Goal: Information Seeking & Learning: Learn about a topic

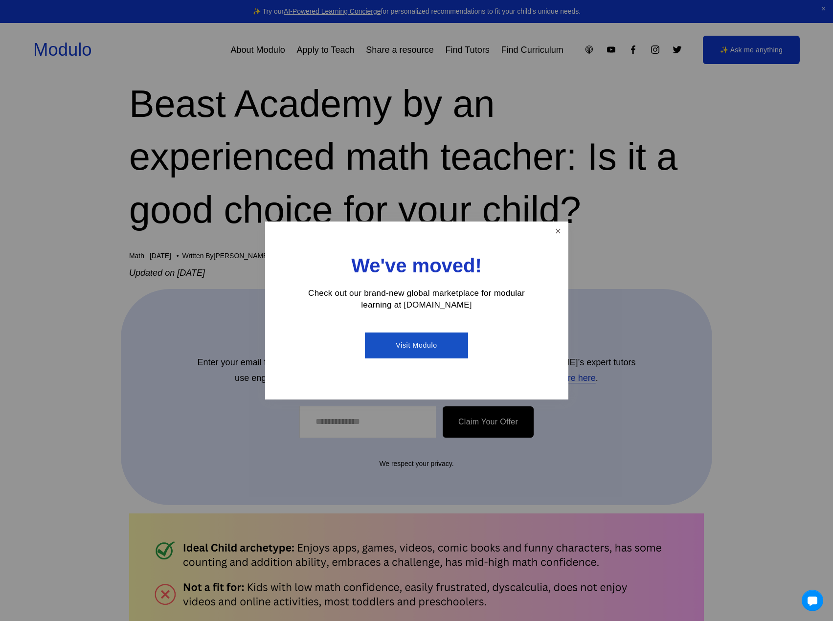
scroll to position [245, 0]
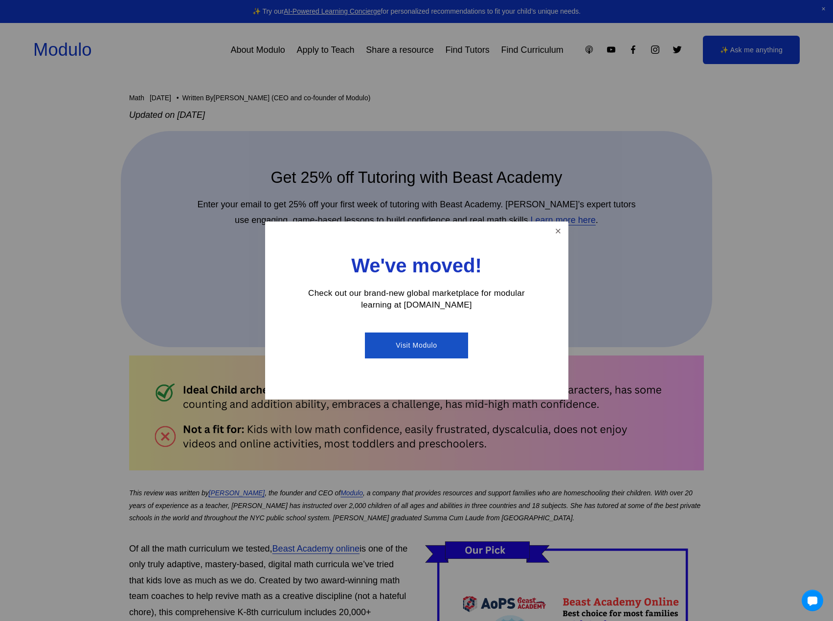
click at [327, 455] on div at bounding box center [416, 310] width 833 height 621
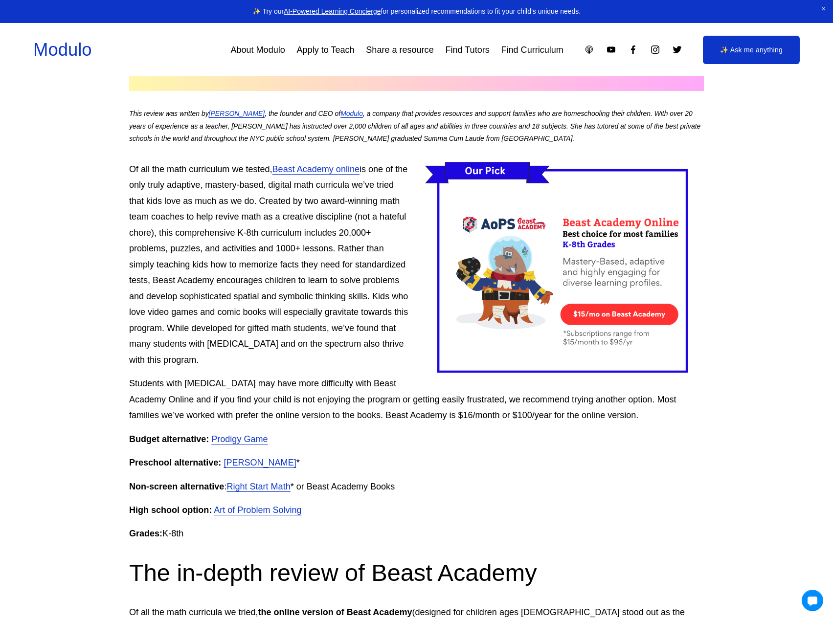
scroll to position [636, 0]
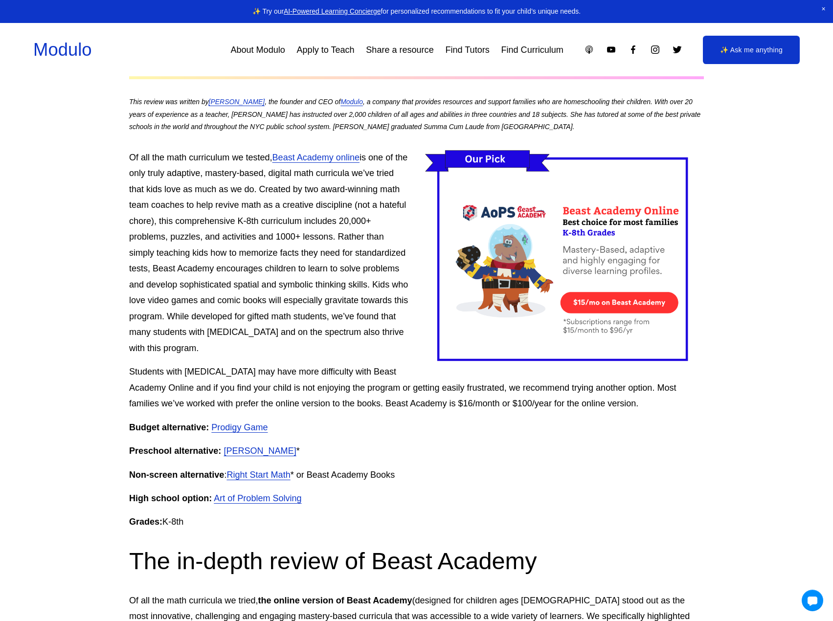
click at [260, 426] on link "Prodigy Game" at bounding box center [239, 428] width 56 height 10
click at [230, 456] on link "[PERSON_NAME]" at bounding box center [259, 451] width 72 height 10
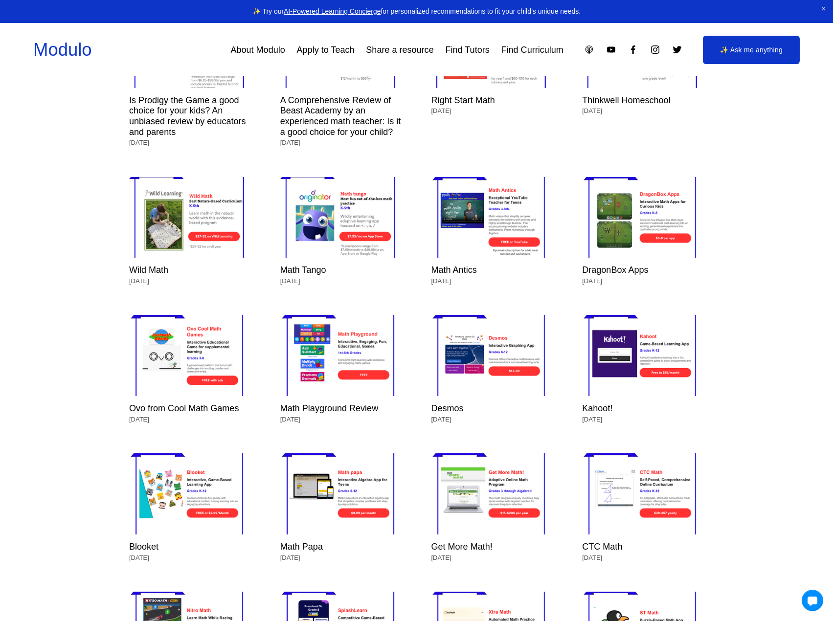
scroll to position [4352, 0]
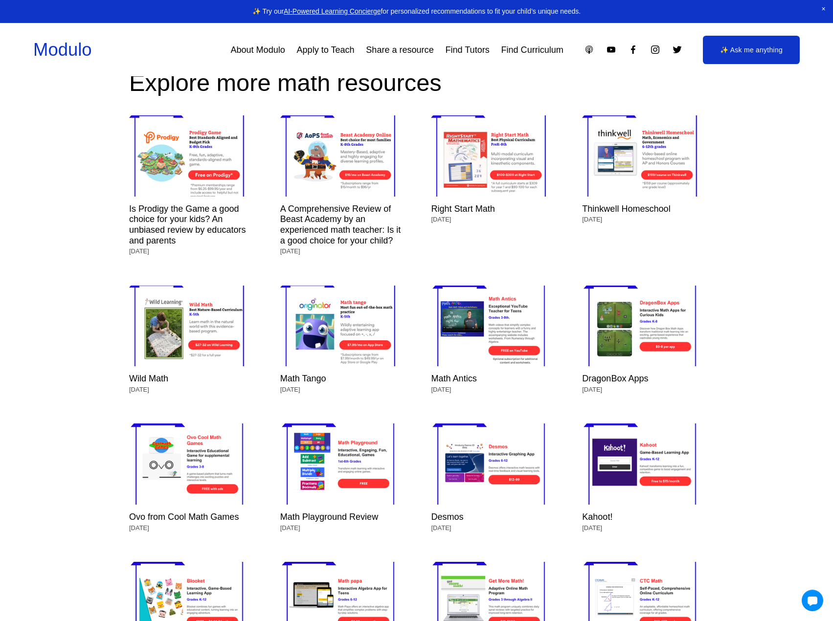
click at [258, 55] on link "About Modulo" at bounding box center [257, 50] width 54 height 18
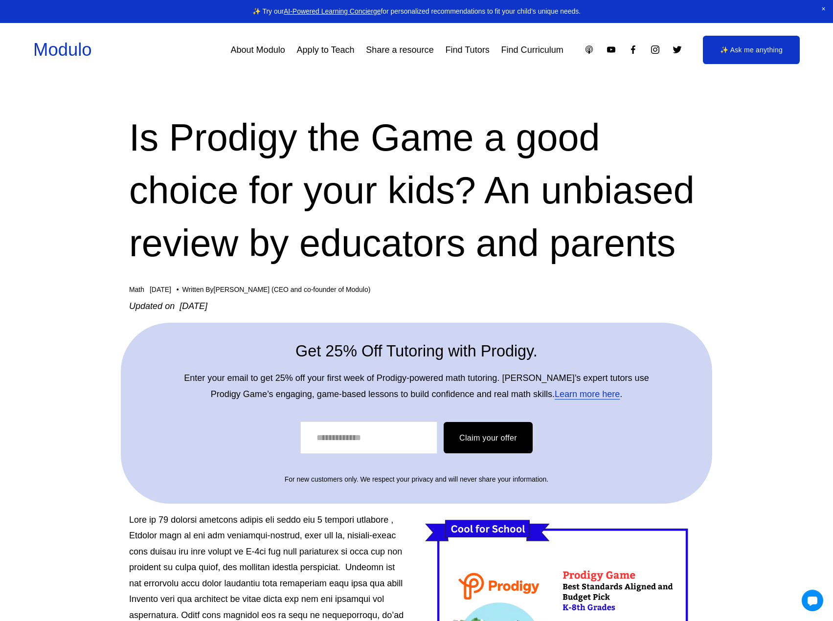
click at [312, 10] on link "AI-Powered Learning Concierge" at bounding box center [332, 11] width 97 height 8
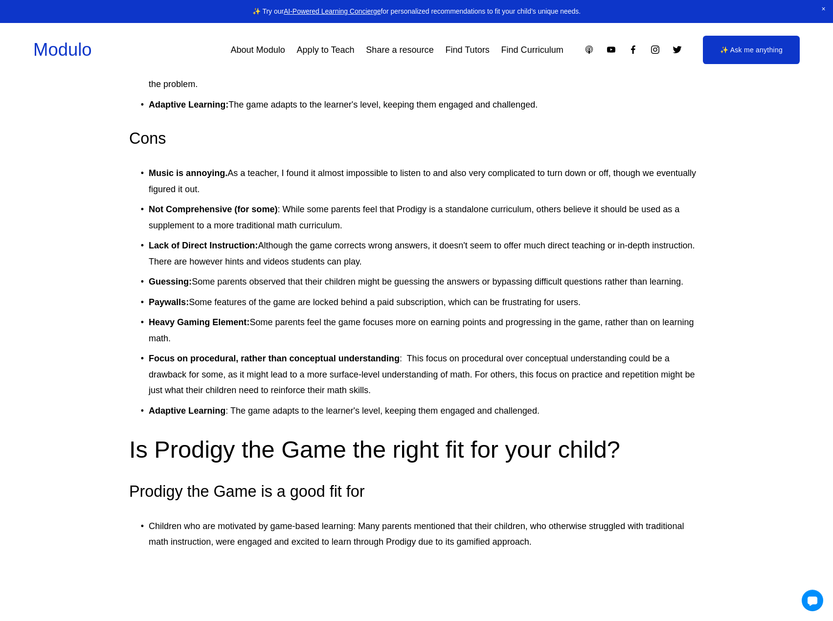
scroll to position [2250, 0]
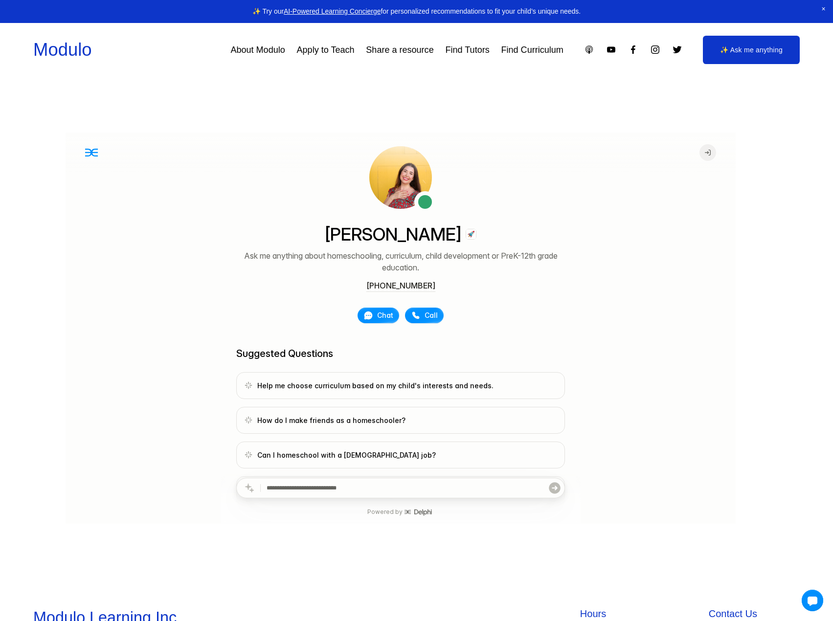
scroll to position [67, 0]
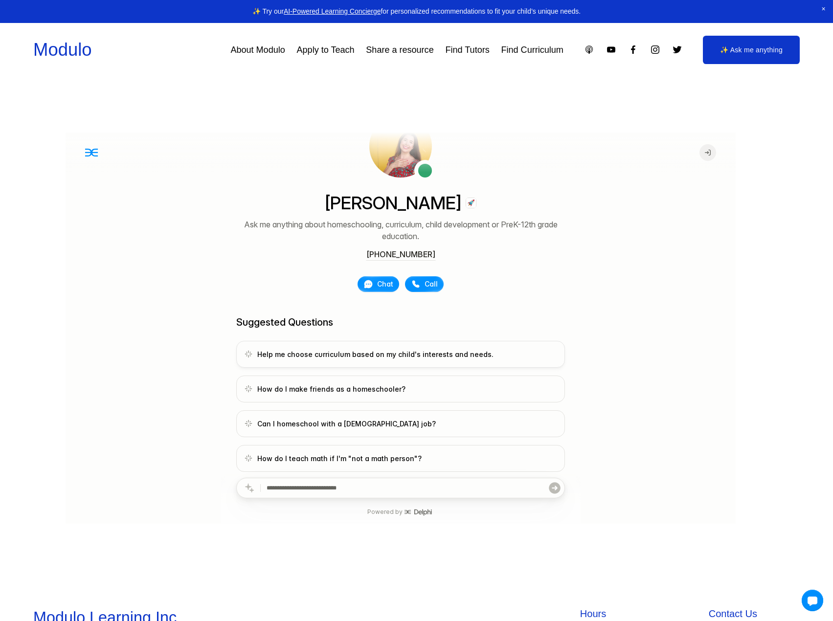
click at [341, 352] on span "Help me choose curriculum based on my child's interests and needs." at bounding box center [400, 354] width 312 height 10
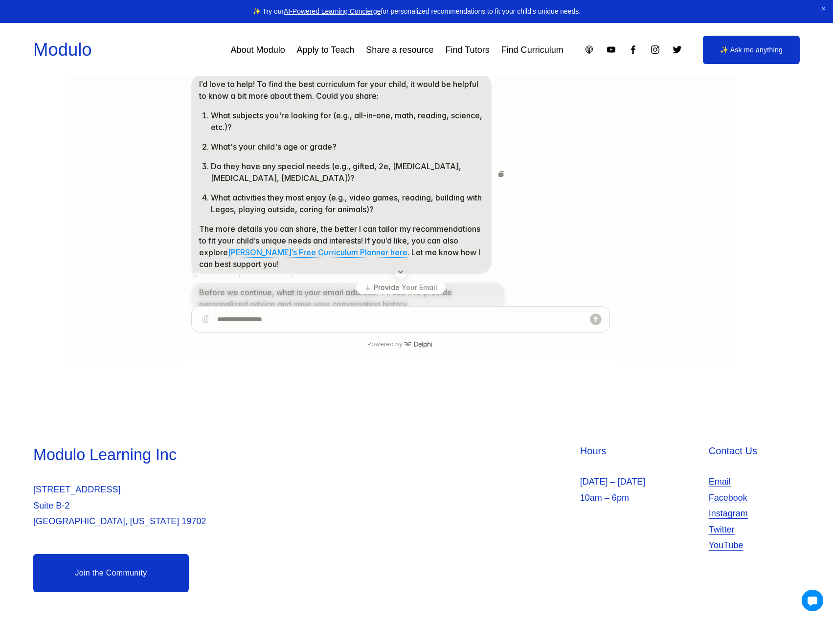
scroll to position [0, 0]
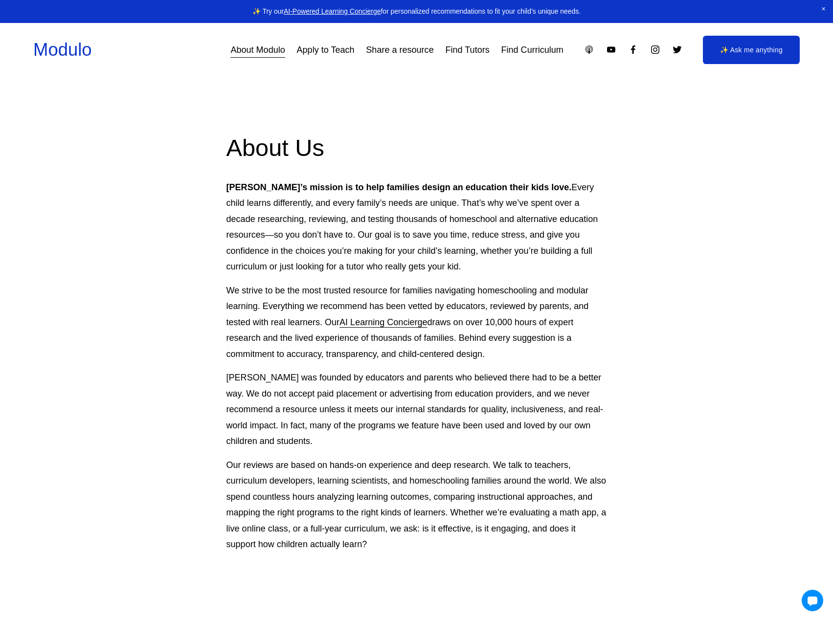
click at [521, 55] on link "Find Curriculum" at bounding box center [532, 50] width 62 height 18
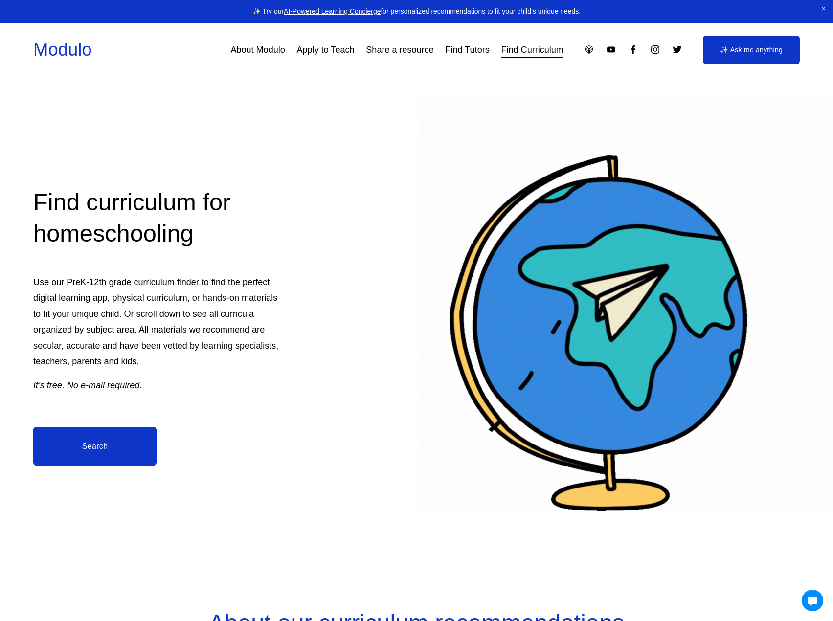
click at [103, 446] on link "Search" at bounding box center [94, 446] width 123 height 38
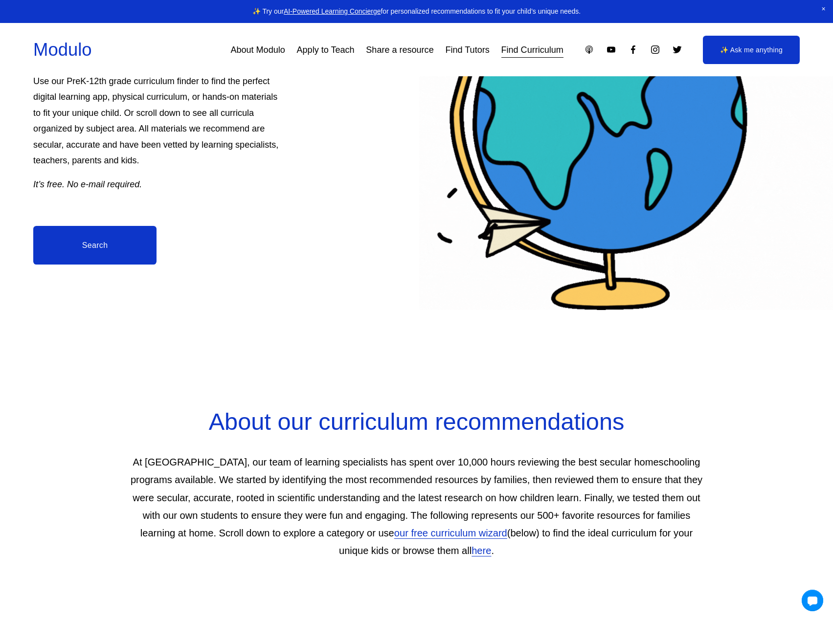
scroll to position [196, 0]
